Goal: Task Accomplishment & Management: Use online tool/utility

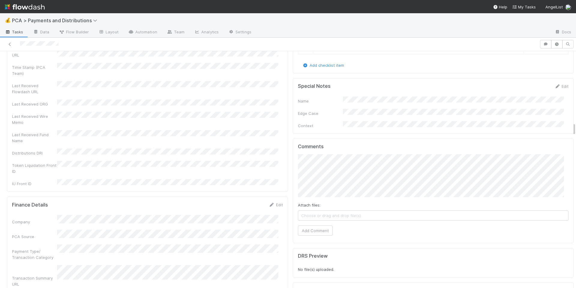
scroll to position [1247, 0]
click at [311, 225] on button "Add Comment" at bounding box center [315, 230] width 35 height 10
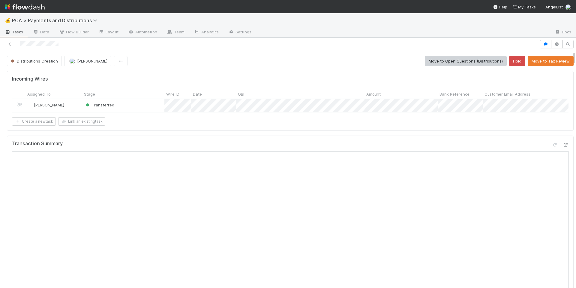
click at [41, 44] on div at bounding box center [269, 44] width 535 height 8
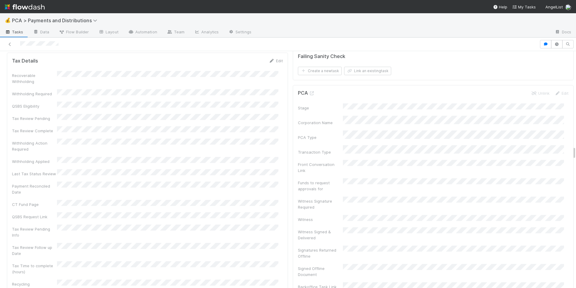
scroll to position [1529, 0]
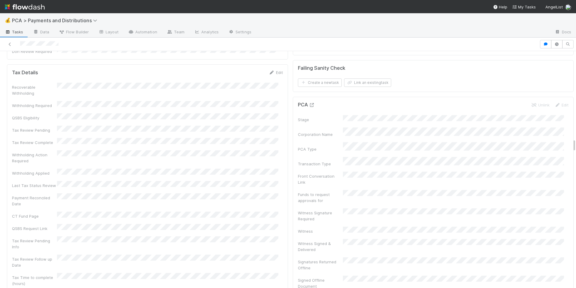
click at [309, 103] on icon at bounding box center [312, 105] width 6 height 4
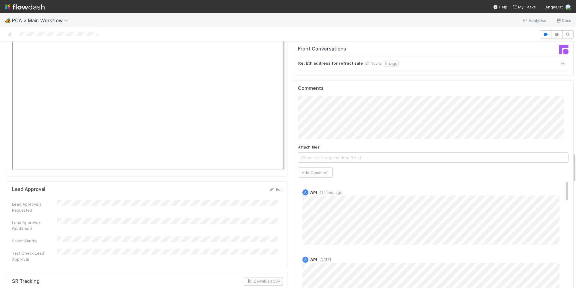
scroll to position [890, 0]
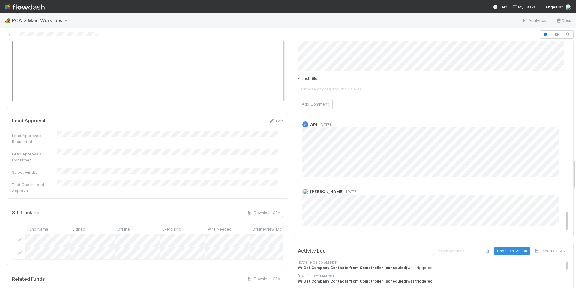
scroll to position [942, 0]
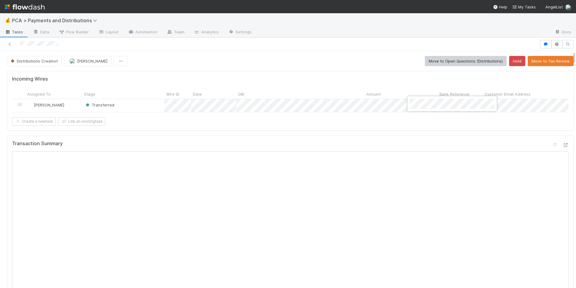
click at [405, 166] on div at bounding box center [288, 144] width 576 height 288
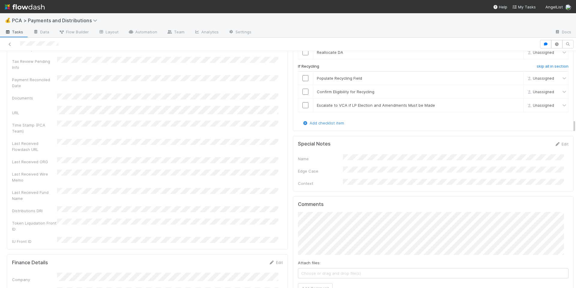
scroll to position [1384, 0]
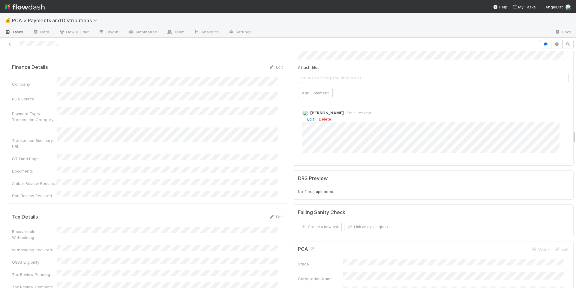
click at [308, 116] on link "Edit" at bounding box center [310, 118] width 7 height 5
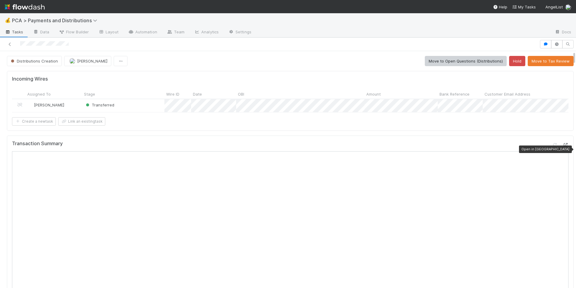
click at [563, 147] on icon at bounding box center [566, 145] width 6 height 4
click at [393, 146] on div "Transaction Summary" at bounding box center [290, 145] width 557 height 11
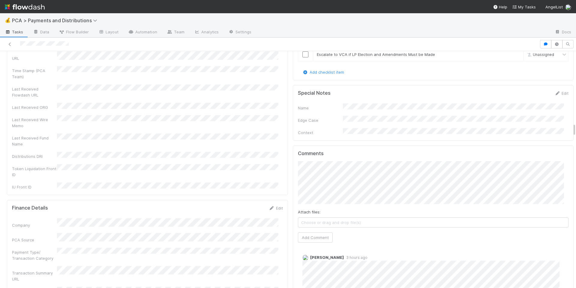
scroll to position [1293, 0]
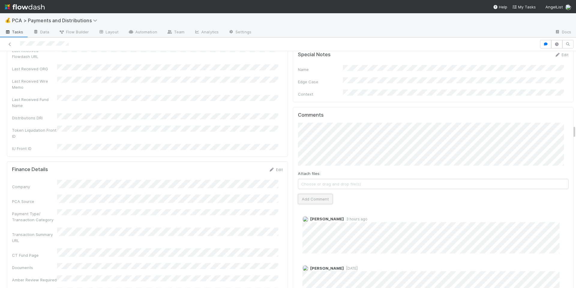
click at [303, 194] on button "Add Comment" at bounding box center [315, 199] width 35 height 10
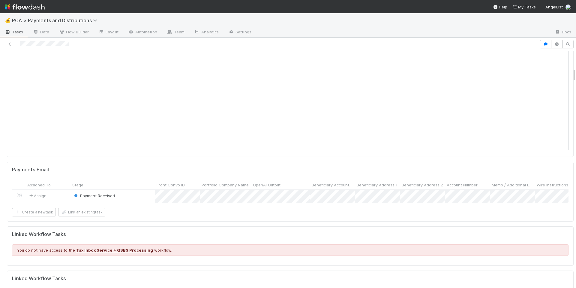
scroll to position [0, 0]
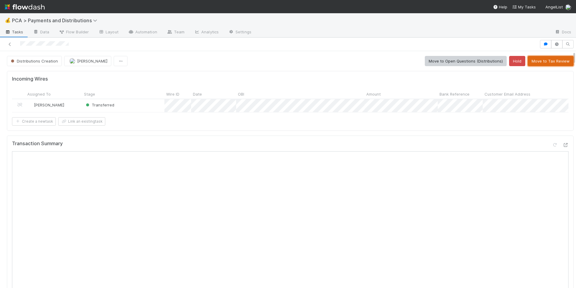
click at [544, 63] on button "Move to Tax Review" at bounding box center [551, 61] width 46 height 10
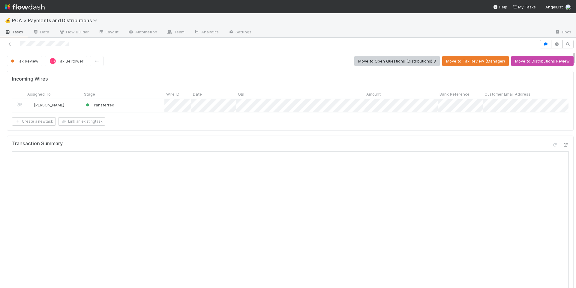
drag, startPoint x: 18, startPoint y: 43, endPoint x: 74, endPoint y: 43, distance: 55.5
click at [74, 43] on div at bounding box center [269, 44] width 535 height 8
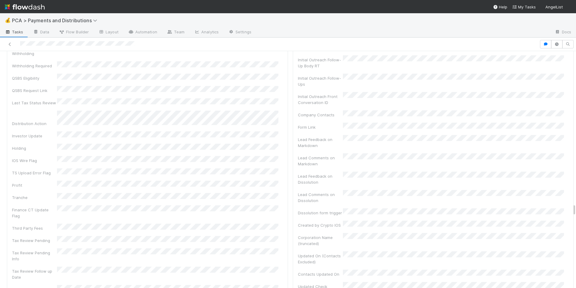
scroll to position [2834, 0]
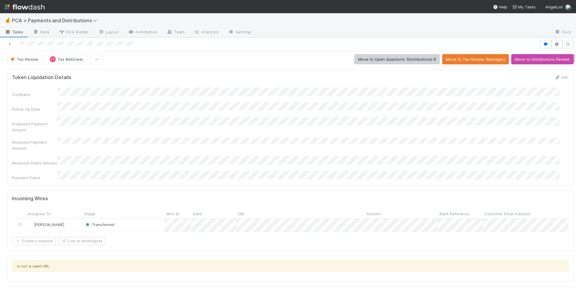
scroll to position [0, 0]
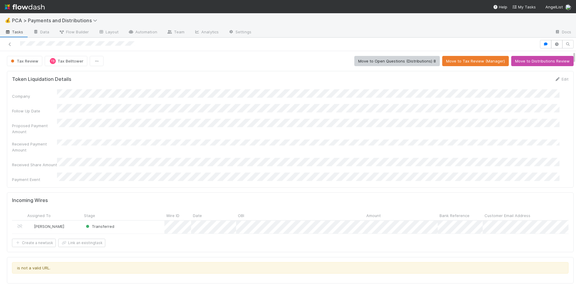
click at [250, 124] on div "Proposed Payment Amount" at bounding box center [290, 127] width 557 height 16
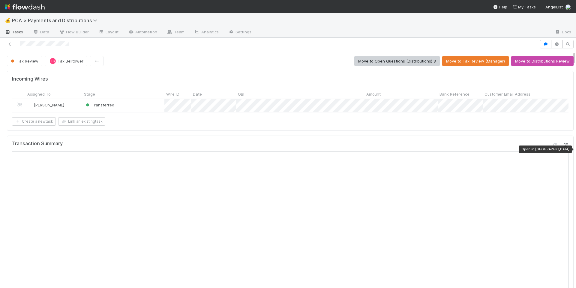
click at [563, 147] on icon at bounding box center [566, 145] width 6 height 4
click at [254, 61] on div "Tax Review TB Tax Belltower Move to Open Questions (Distributions) 8 Move to Ta…" at bounding box center [290, 61] width 567 height 10
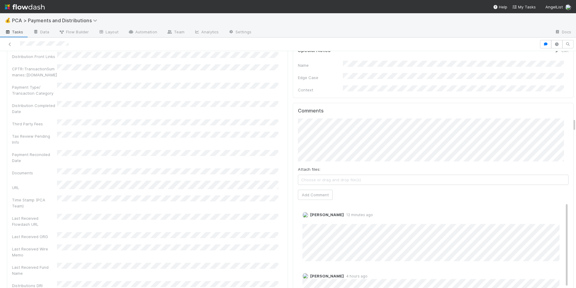
scroll to position [1174, 0]
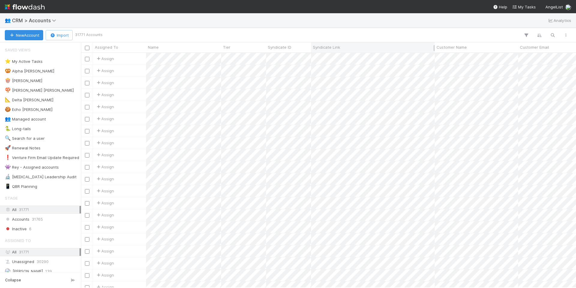
scroll to position [230, 491]
click at [551, 34] on icon "button" at bounding box center [553, 34] width 6 height 5
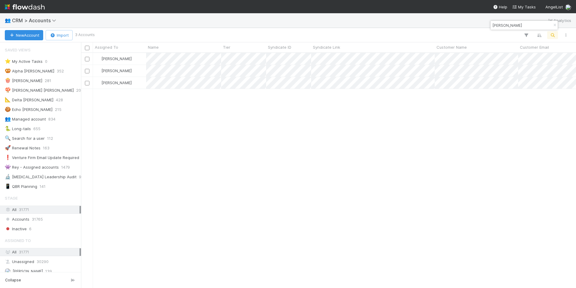
type input "Andy Stevens"
click at [192, 104] on div "Tarina Touret 0 Tarina Touret 1 Tarina Touret 0" at bounding box center [328, 170] width 495 height 234
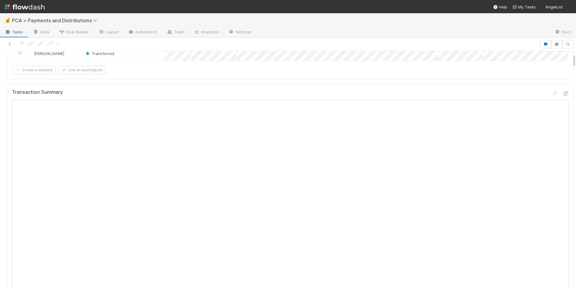
scroll to position [53, 0]
click at [563, 94] on icon at bounding box center [566, 92] width 6 height 4
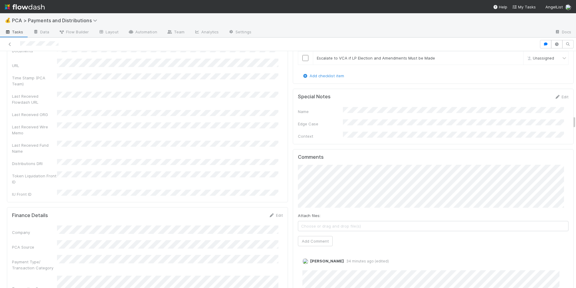
scroll to position [1303, 0]
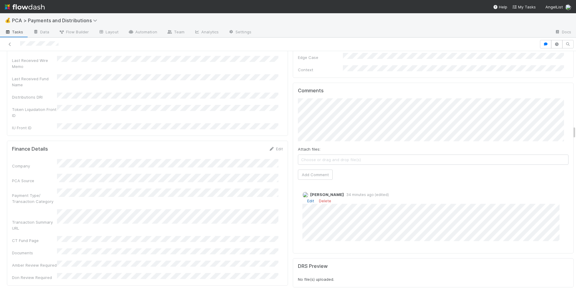
click at [307, 198] on link "Edit" at bounding box center [310, 200] width 7 height 5
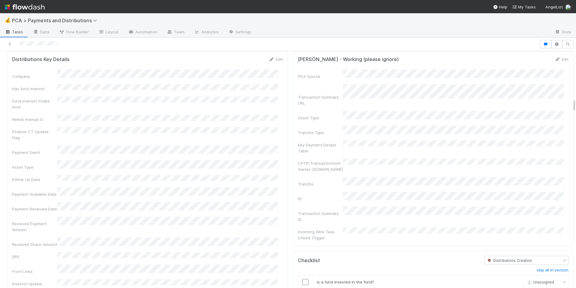
scroll to position [746, 0]
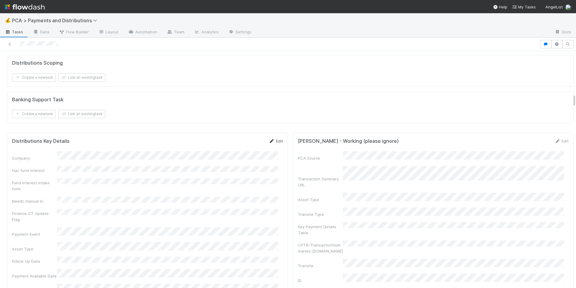
click at [269, 143] on icon at bounding box center [272, 141] width 6 height 4
click at [243, 144] on button "Save" at bounding box center [251, 143] width 17 height 10
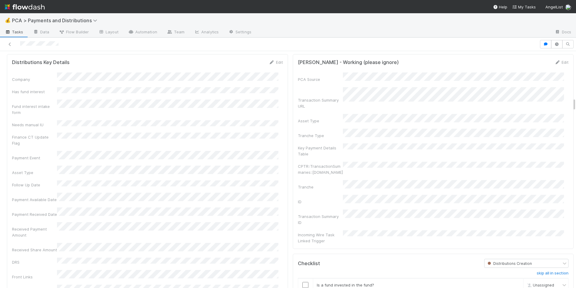
scroll to position [778, 0]
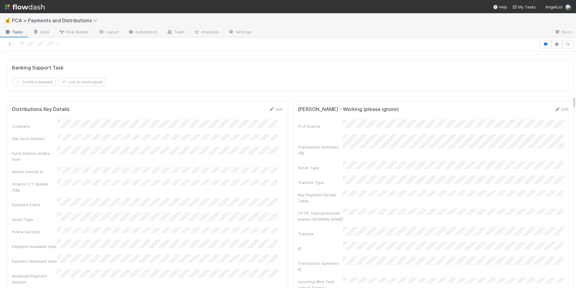
click at [41, 44] on div at bounding box center [269, 44] width 535 height 8
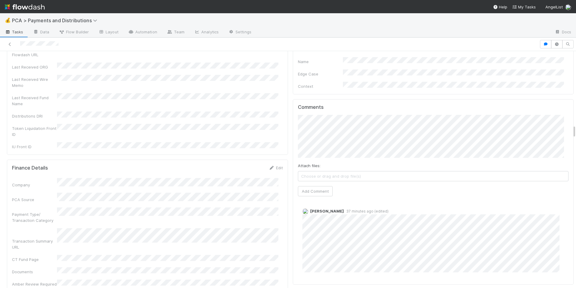
scroll to position [1288, 0]
click at [223, 197] on div "Company PCA Source Payment Type/ Transaction Category Transaction Summary URL C…" at bounding box center [147, 236] width 271 height 121
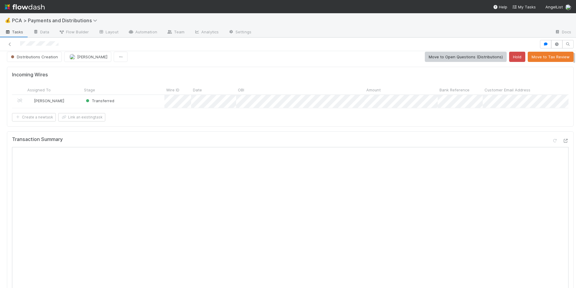
scroll to position [0, 0]
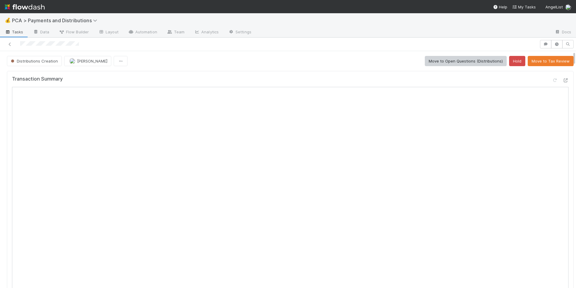
click at [92, 44] on div at bounding box center [269, 44] width 535 height 8
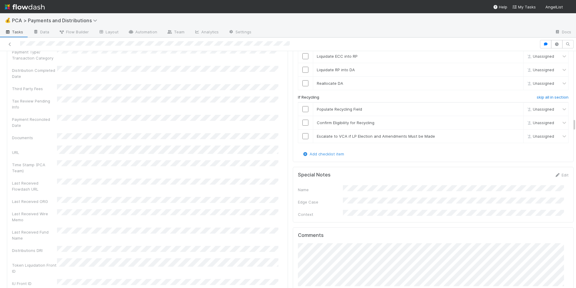
scroll to position [1314, 0]
